Goal: Navigation & Orientation: Find specific page/section

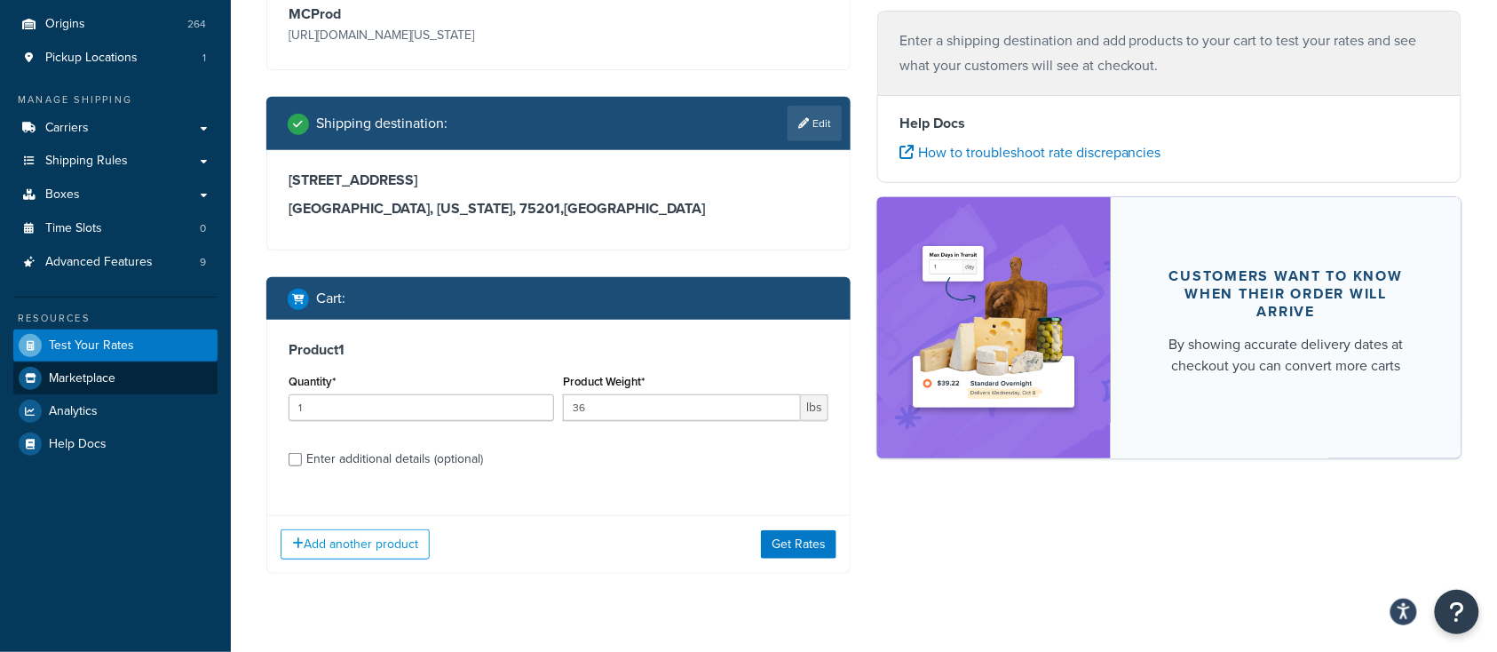
scroll to position [239, 0]
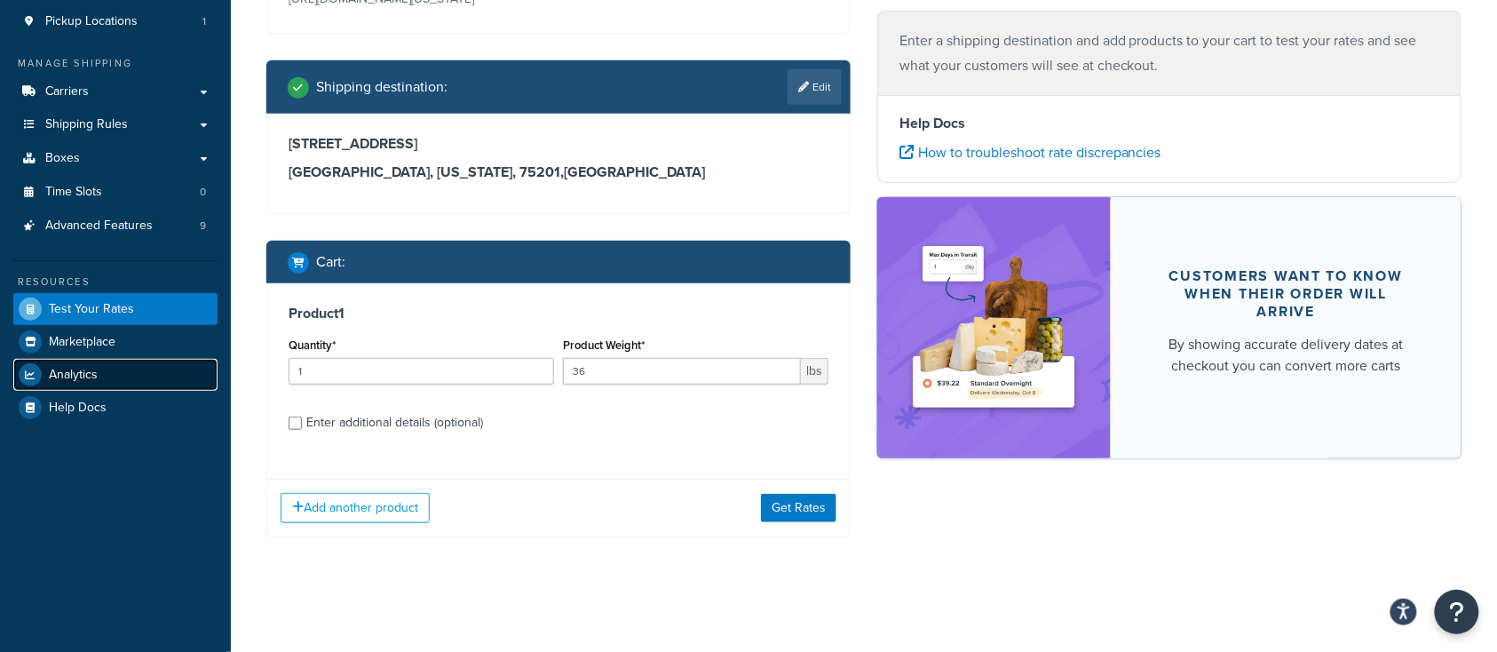
click at [99, 380] on link "Analytics" at bounding box center [115, 375] width 204 height 32
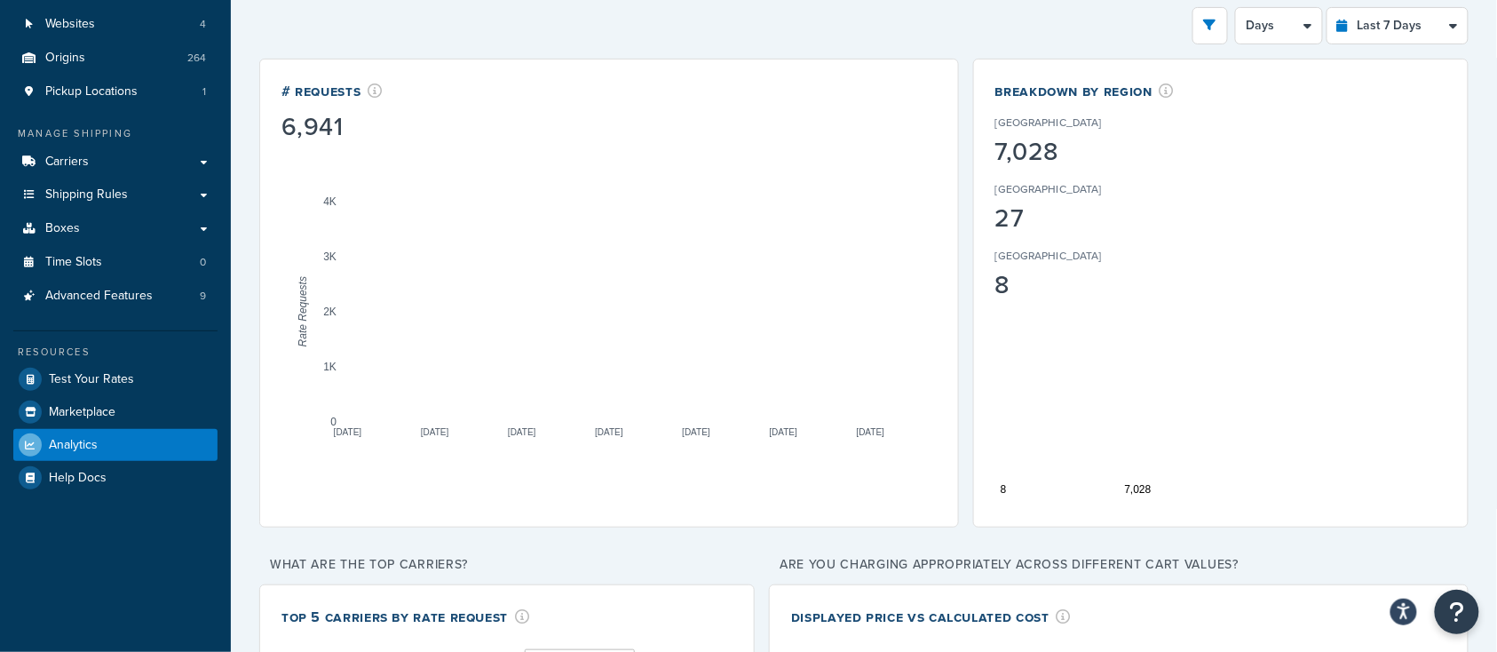
scroll to position [118, 0]
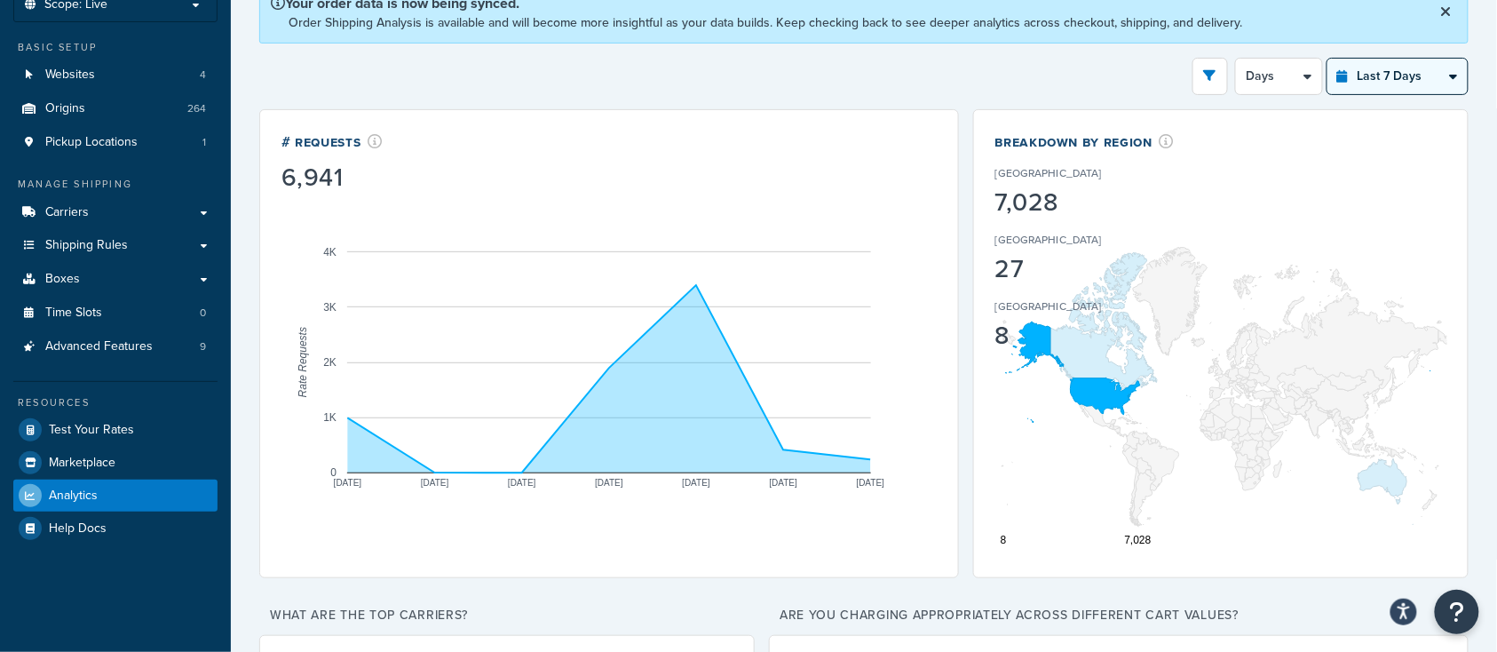
click at [1428, 77] on select "Last 24 Hours Last 7 Days Last 30 Days Last 3 Months Last 6 Months Last 12 Mont…" at bounding box center [1398, 77] width 140 height 36
select select "last_24_hours"
click at [1329, 59] on select "Last 24 Hours Last 7 Days Last 30 Days Last 3 Months Last 6 Months Last 12 Mont…" at bounding box center [1398, 77] width 140 height 36
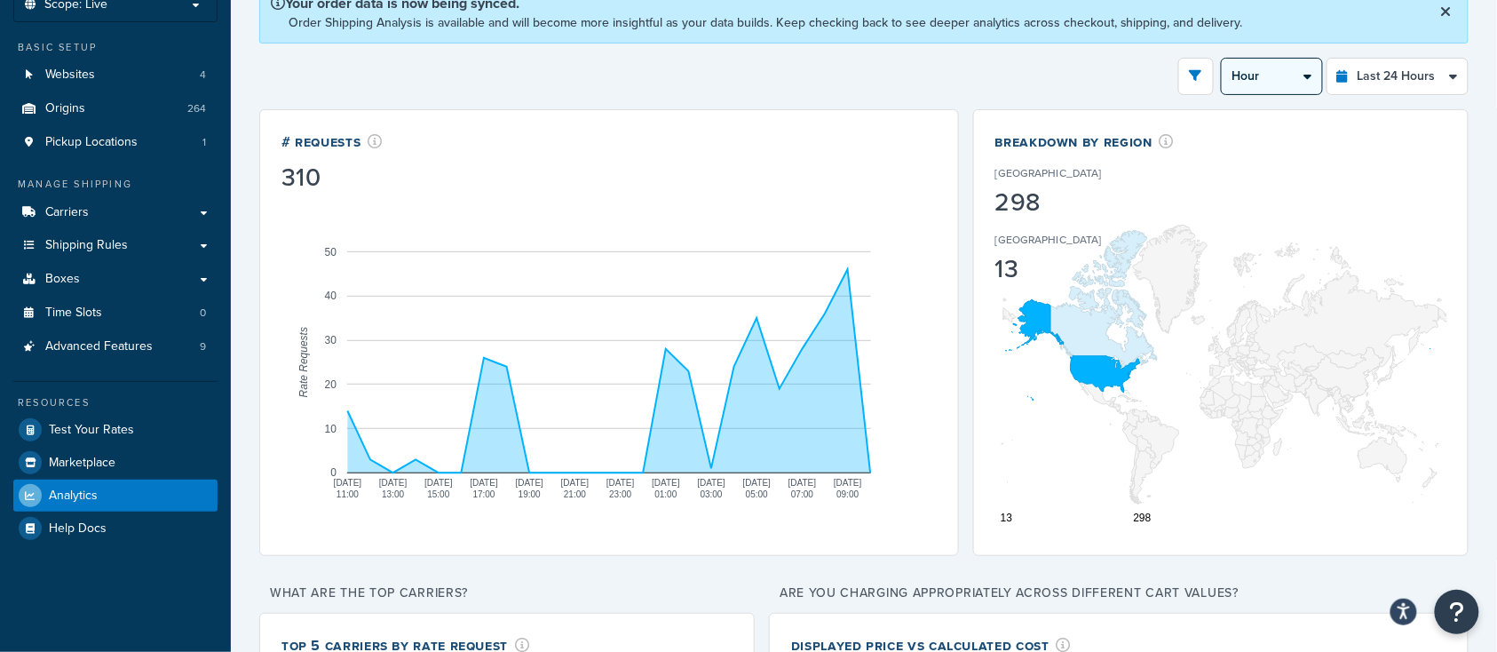
click at [1263, 70] on select "Hour 30 Minutes 15 Minutes 5 Minutes" at bounding box center [1272, 77] width 100 height 36
click at [1224, 59] on select "Hour 30 Minutes 15 Minutes 5 Minutes" at bounding box center [1272, 77] width 100 height 36
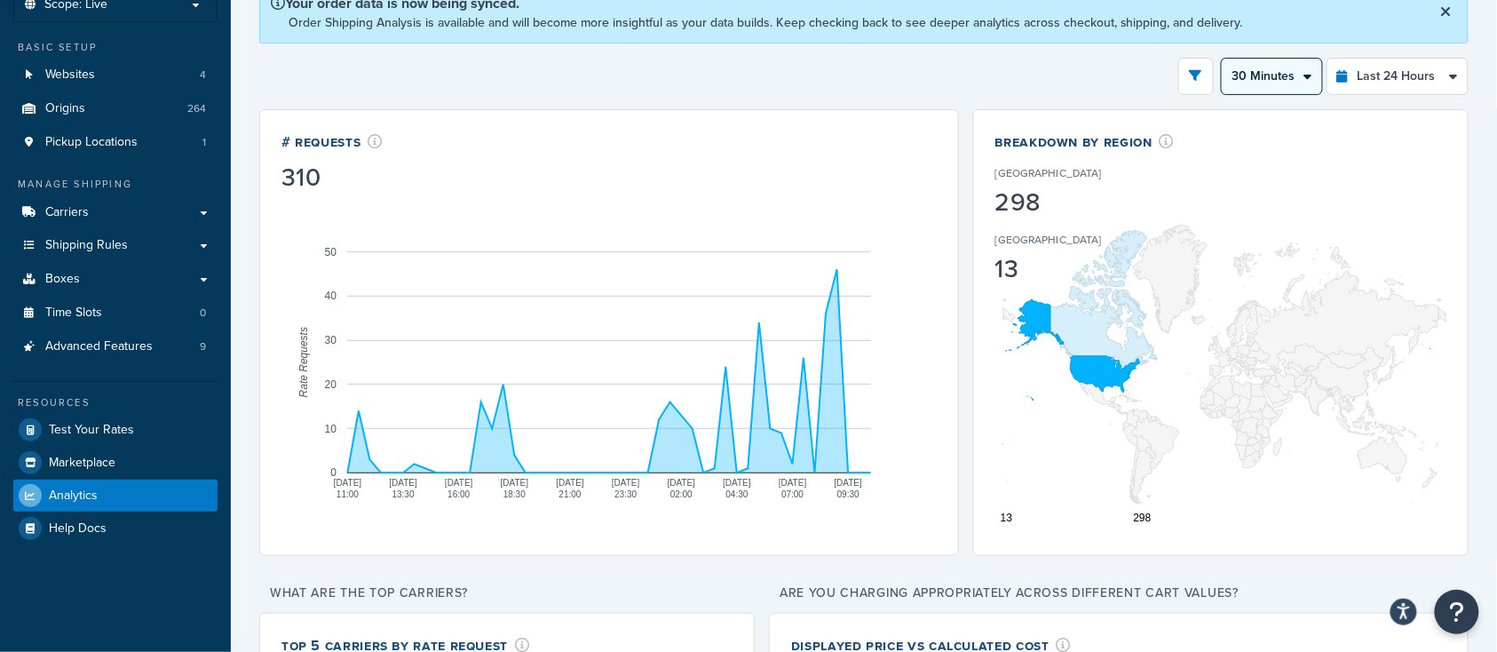
click at [1278, 75] on select "Hour 30 Minutes 15 Minutes 5 Minutes" at bounding box center [1272, 77] width 100 height 36
select select "1h"
click at [1224, 59] on select "Hour 30 Minutes 15 Minutes 5 Minutes" at bounding box center [1272, 77] width 100 height 36
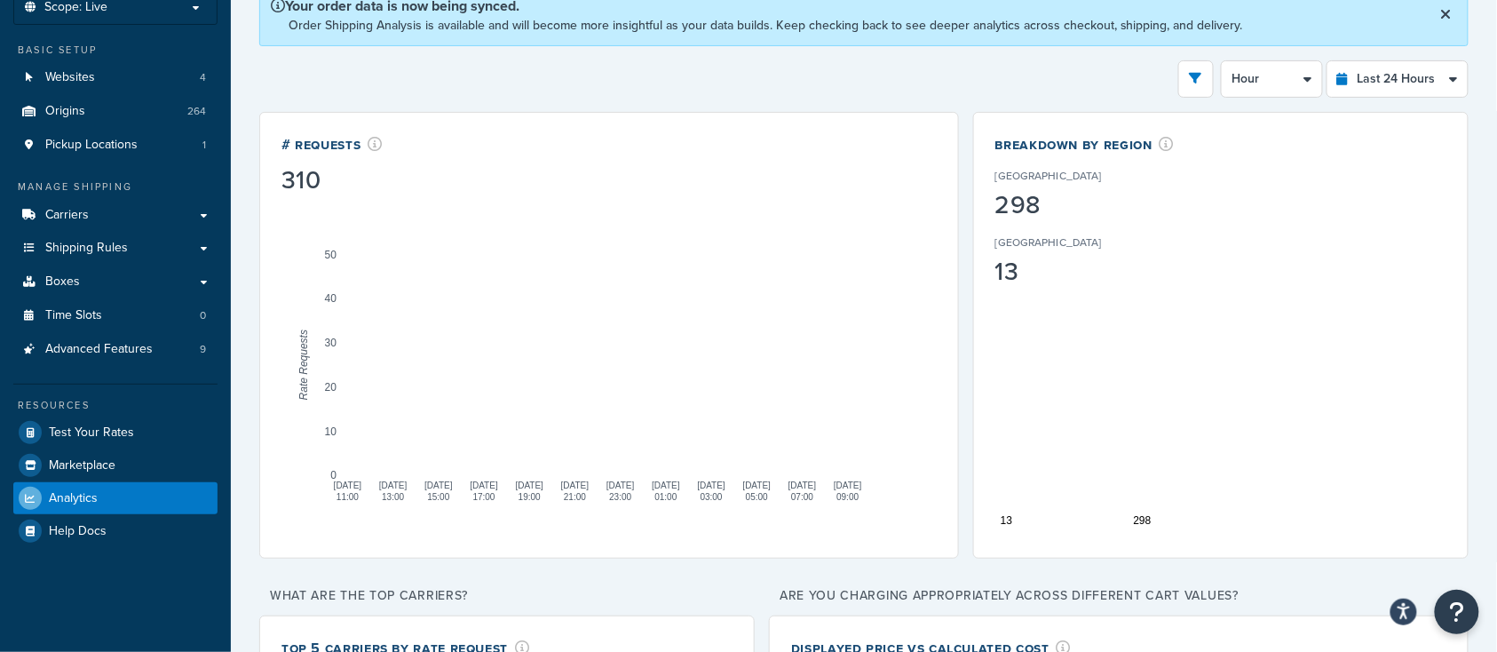
scroll to position [0, 0]
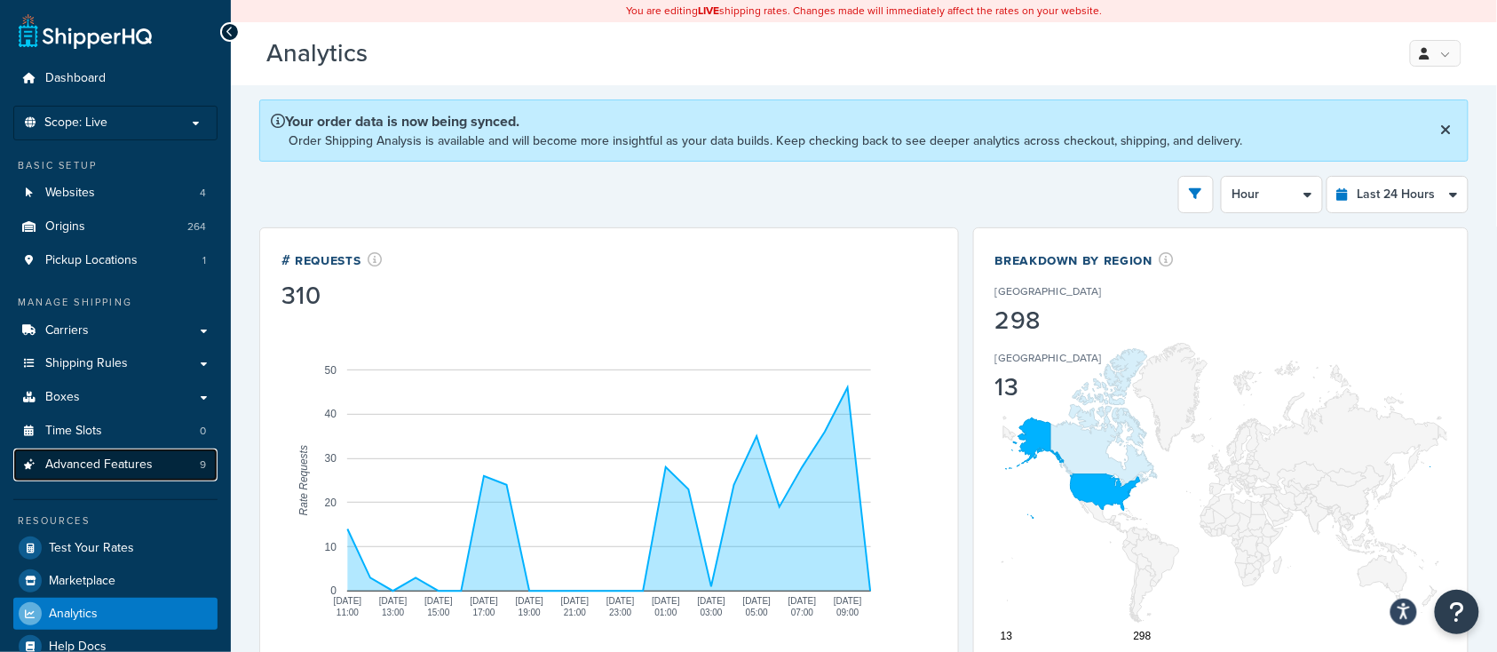
click at [99, 470] on span "Advanced Features" at bounding box center [98, 464] width 107 height 15
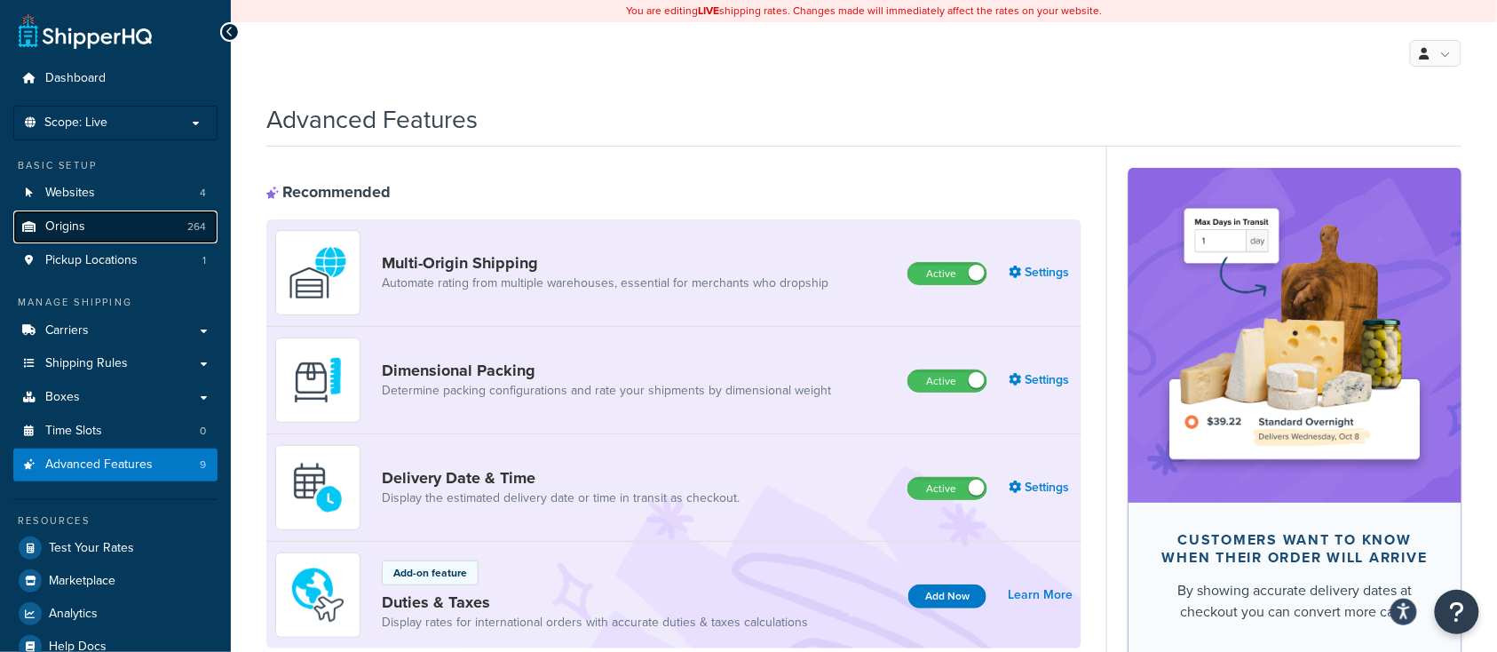
click at [57, 233] on span "Origins" at bounding box center [65, 226] width 40 height 15
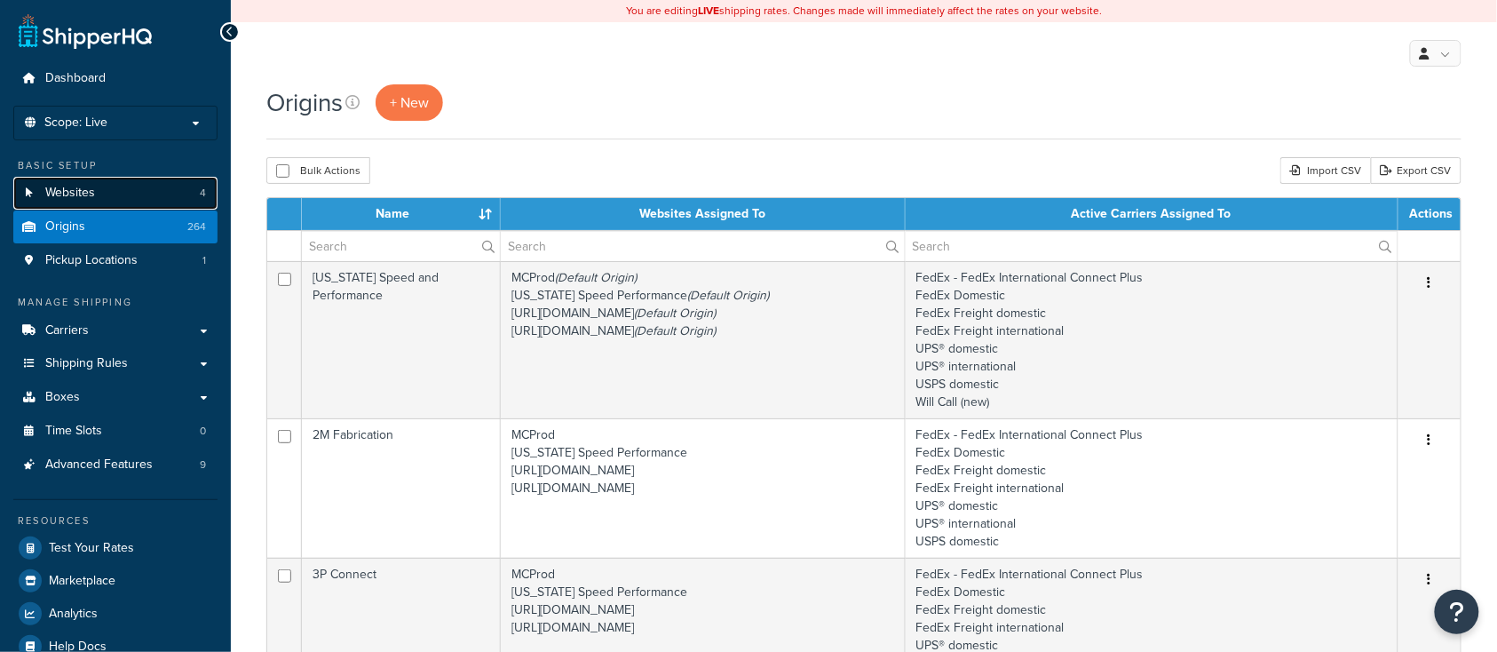
drag, startPoint x: 0, startPoint y: 0, endPoint x: 73, endPoint y: 194, distance: 207.7
click at [73, 194] on span "Websites" at bounding box center [70, 193] width 50 height 15
